Goal: Task Accomplishment & Management: Manage account settings

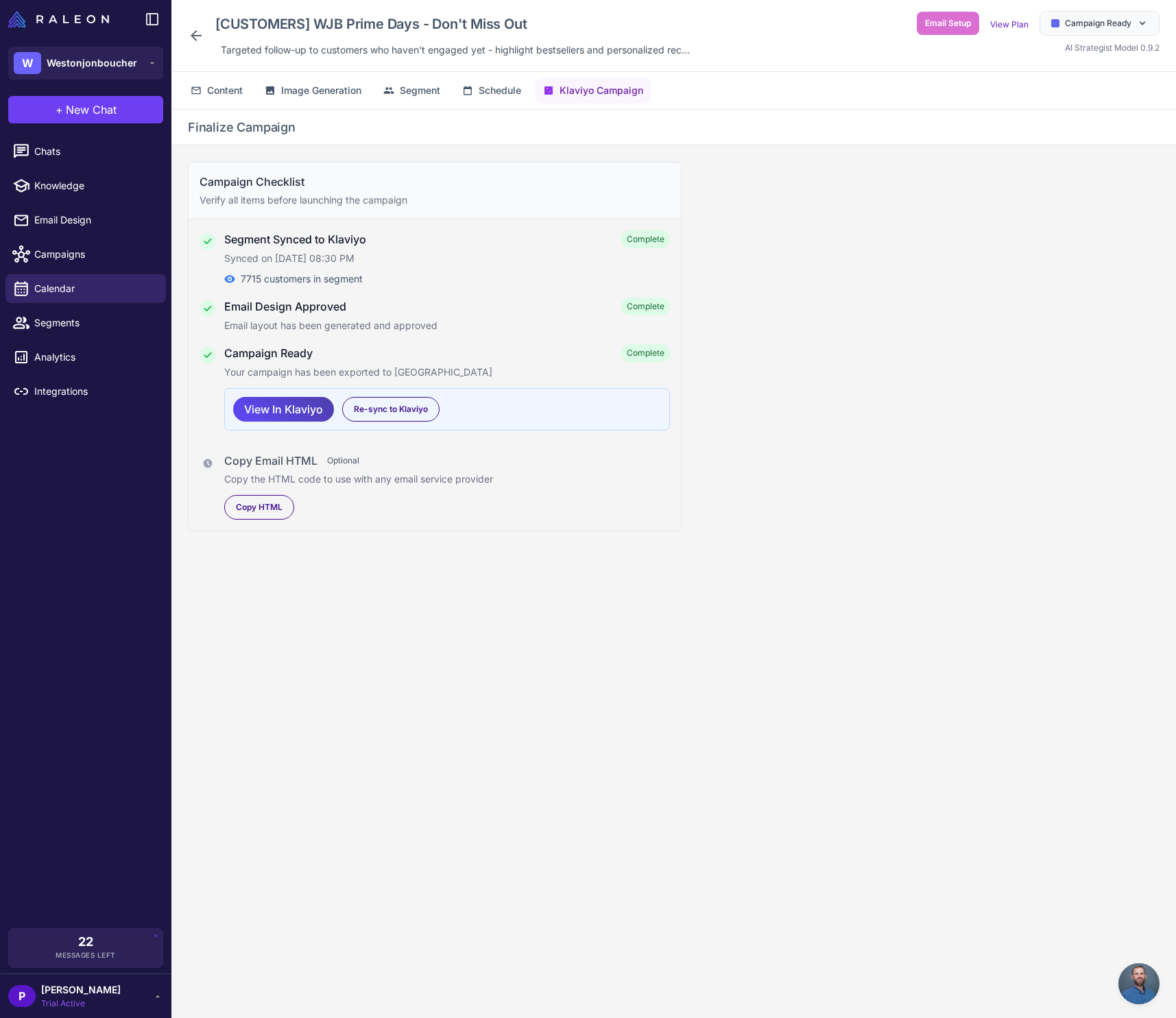
click at [194, 33] on icon at bounding box center [195, 35] width 11 height 11
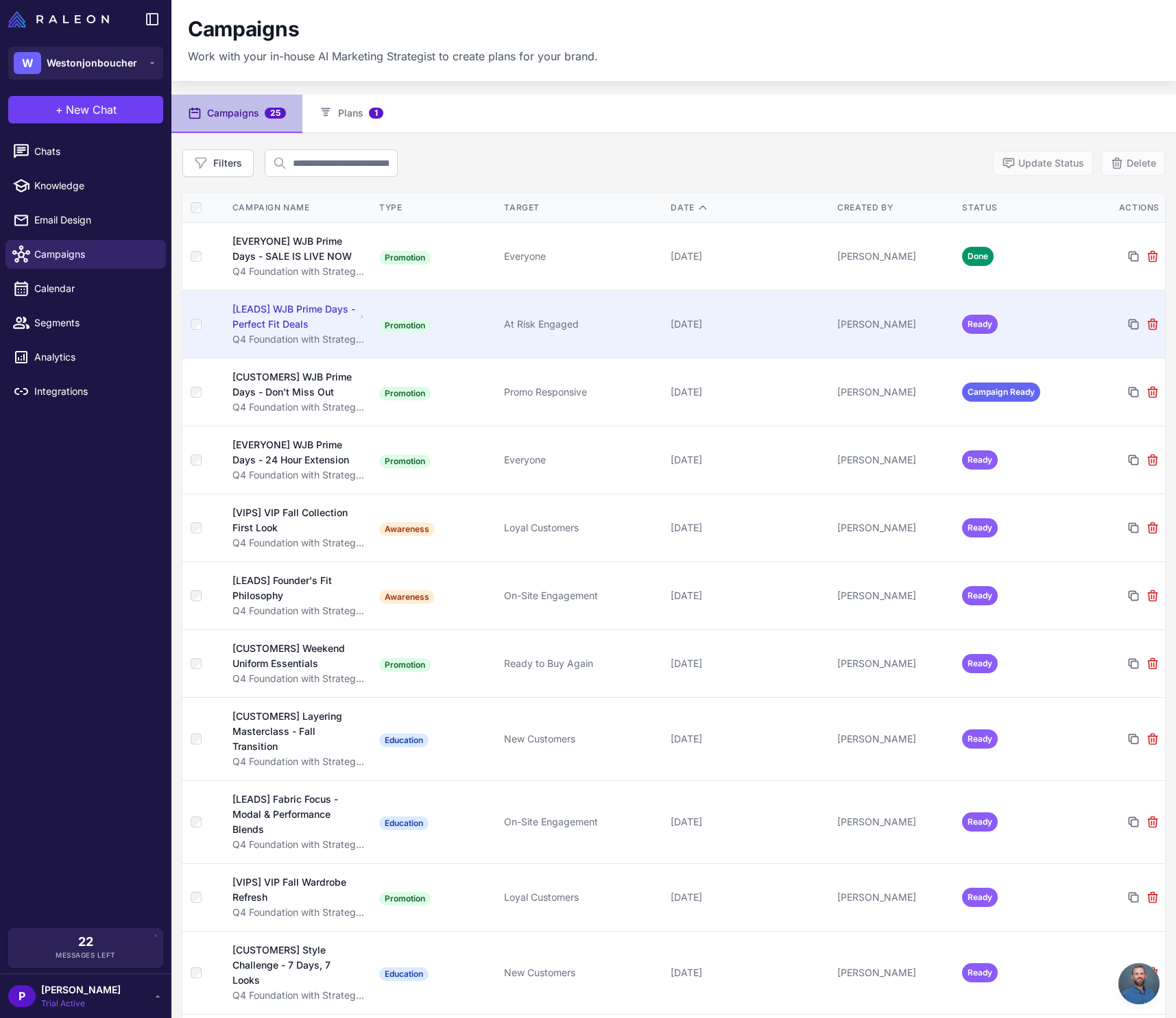
click at [974, 320] on span "Ready" at bounding box center [980, 324] width 36 height 19
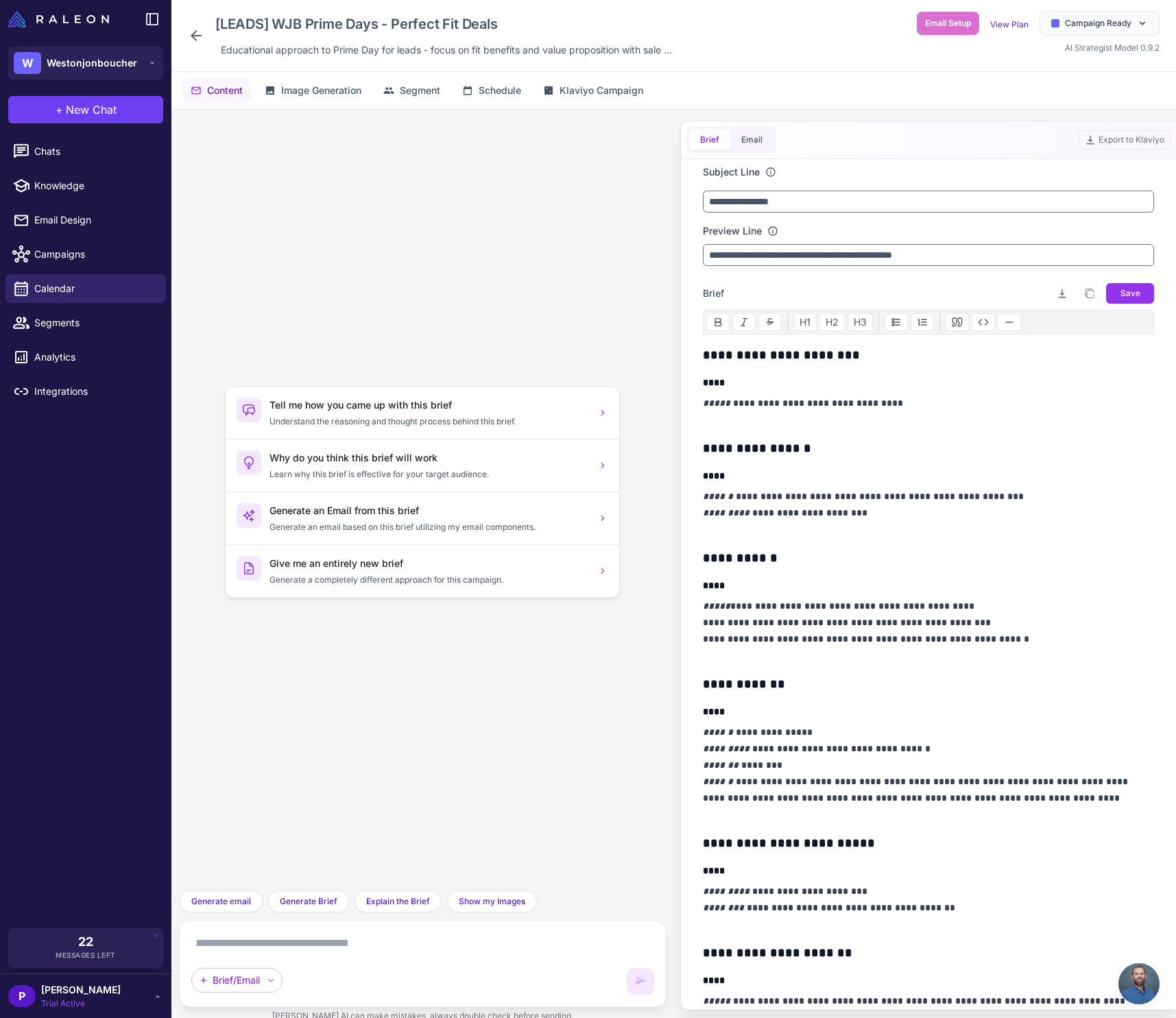
click at [197, 34] on icon at bounding box center [195, 35] width 16 height 16
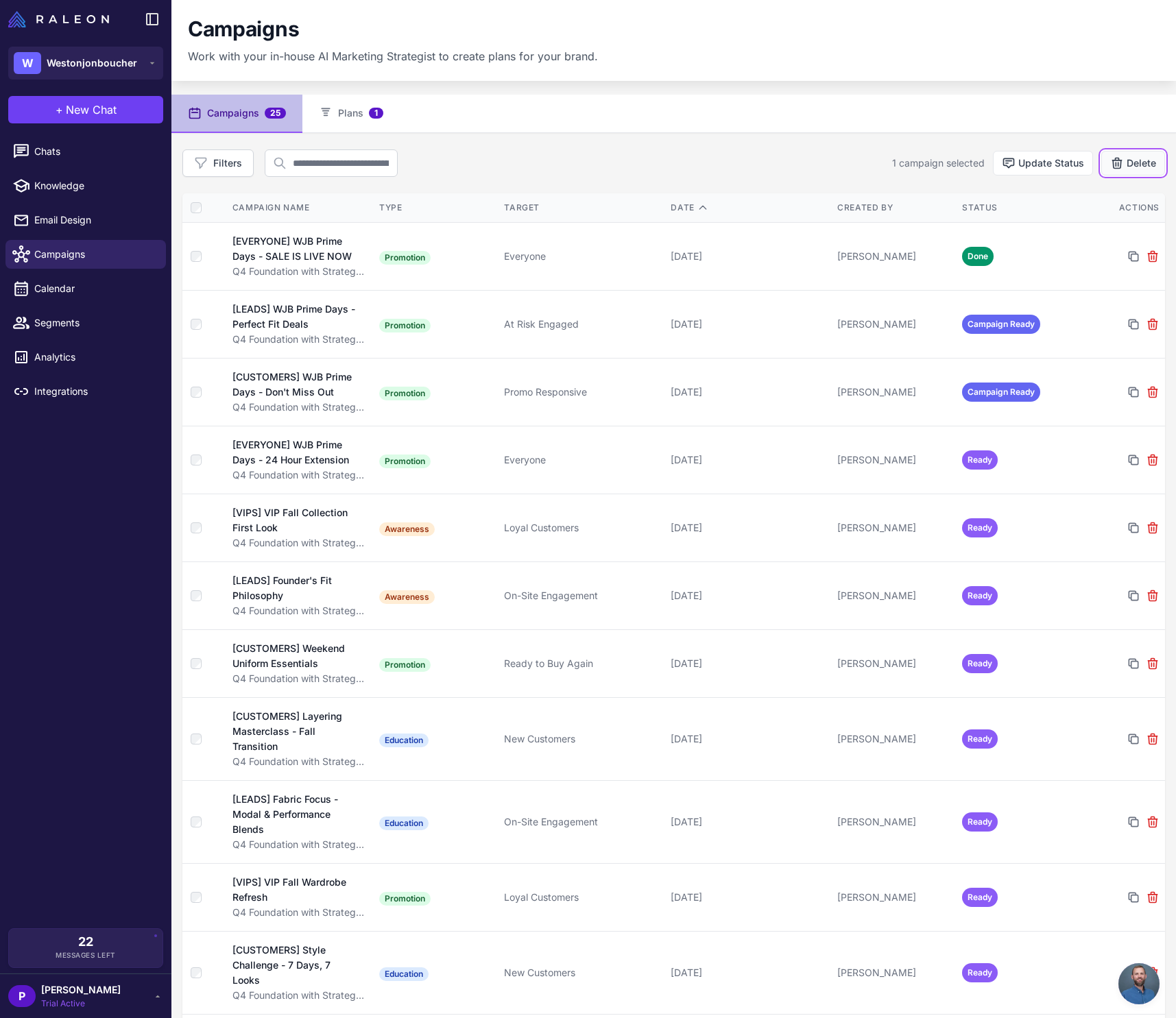
click at [1126, 160] on button "Delete" at bounding box center [1132, 163] width 64 height 25
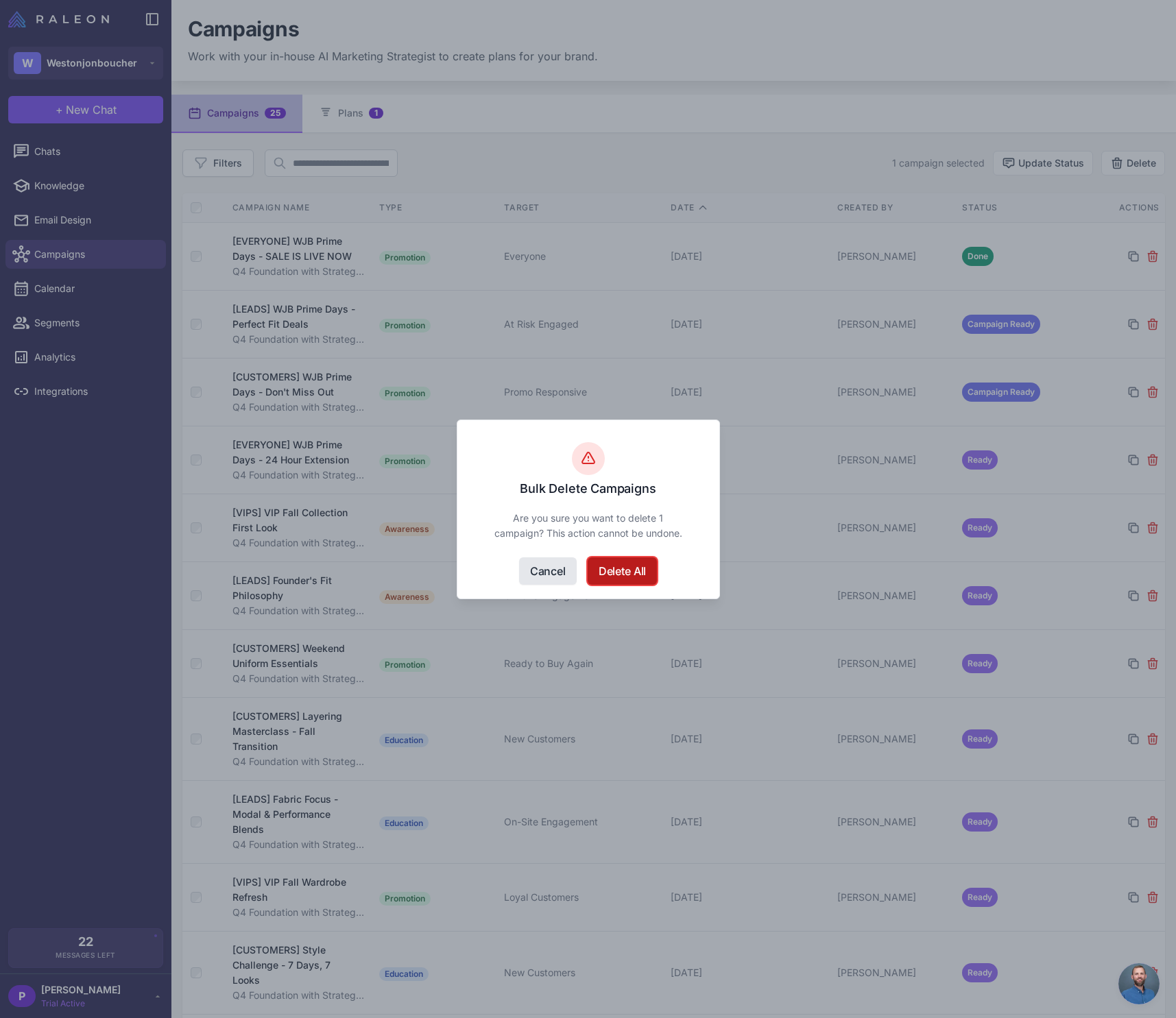
click at [603, 570] on button "Delete All" at bounding box center [621, 571] width 69 height 27
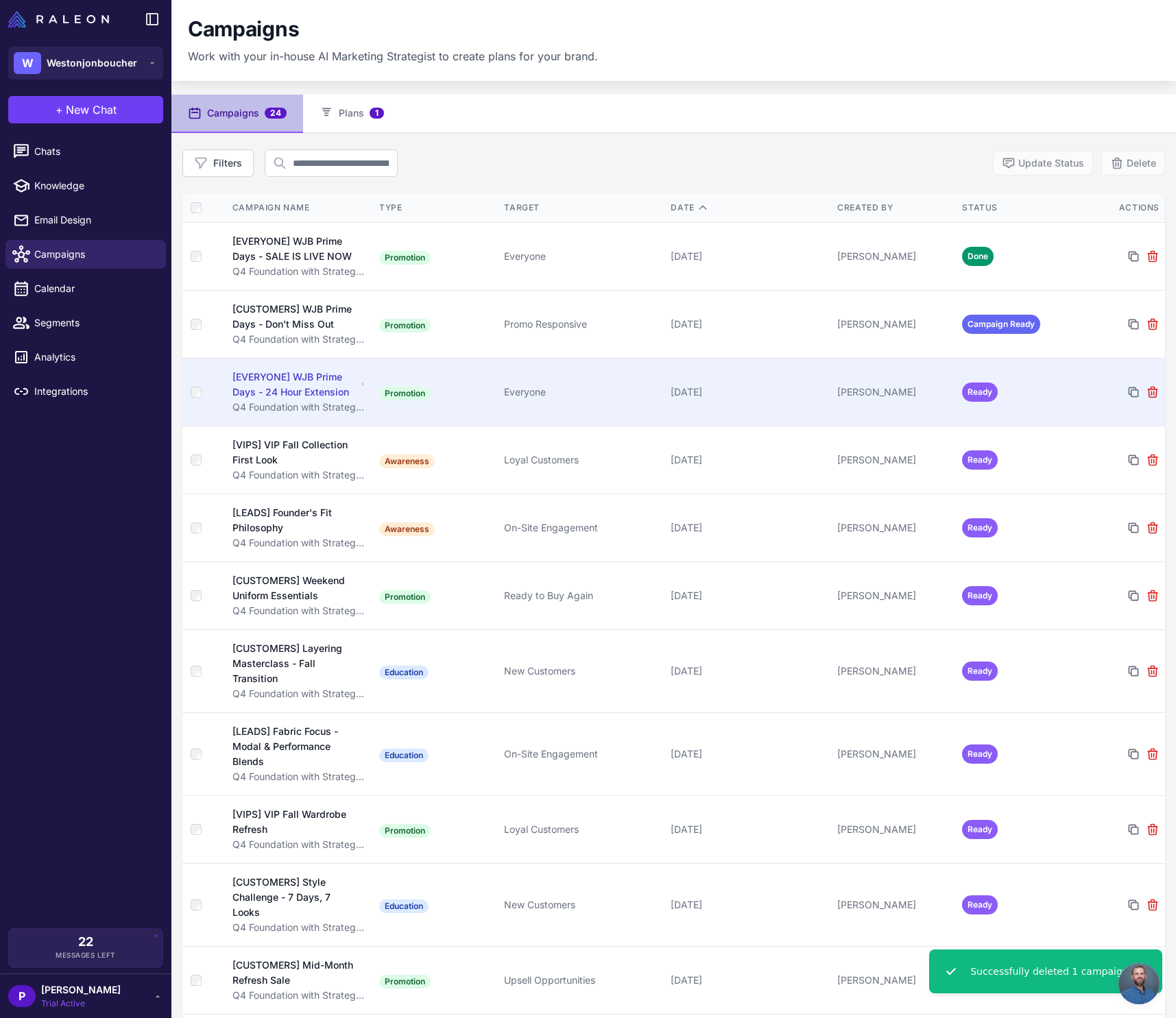
click at [286, 382] on div "[EVERYONE] WJB Prime Days - 24 Hour Extension" at bounding box center [294, 384] width 125 height 30
